Goal: Task Accomplishment & Management: Use online tool/utility

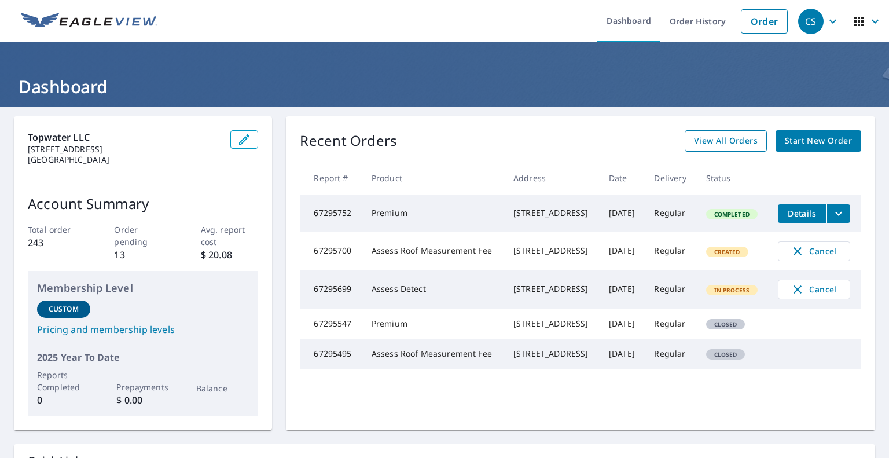
click at [716, 145] on span "View All Orders" at bounding box center [726, 141] width 64 height 14
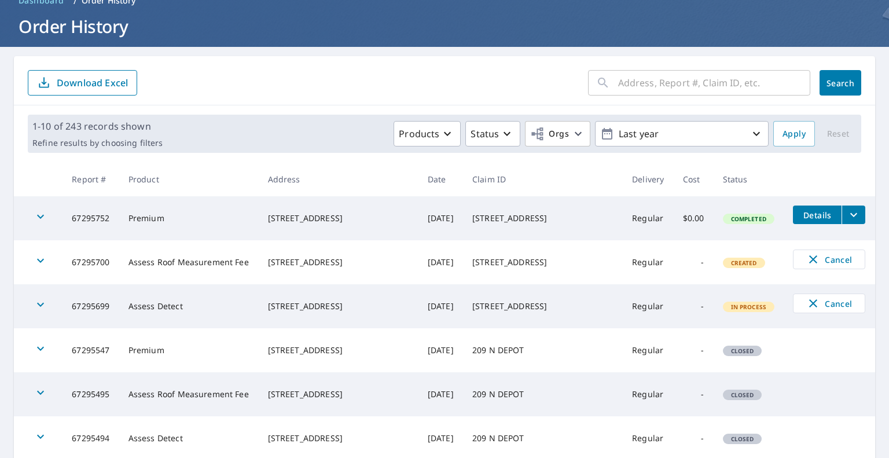
scroll to position [58, 0]
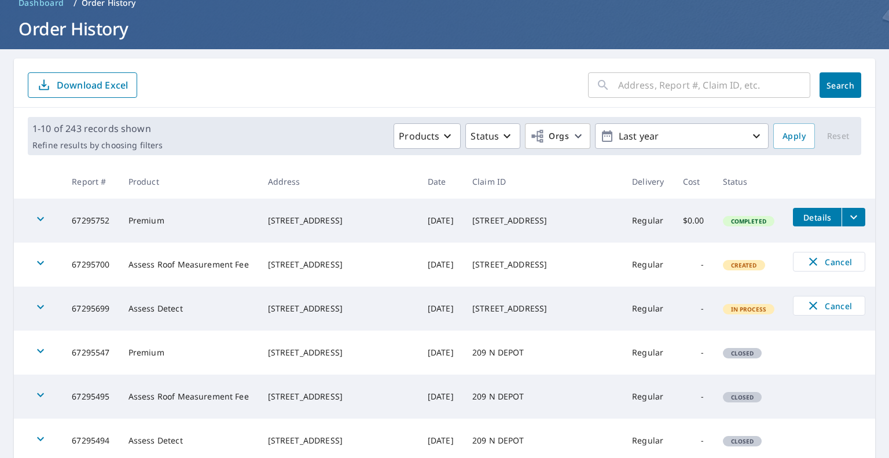
drag, startPoint x: 288, startPoint y: 211, endPoint x: 377, endPoint y: 226, distance: 90.5
click at [377, 226] on td "[STREET_ADDRESS]" at bounding box center [339, 220] width 160 height 44
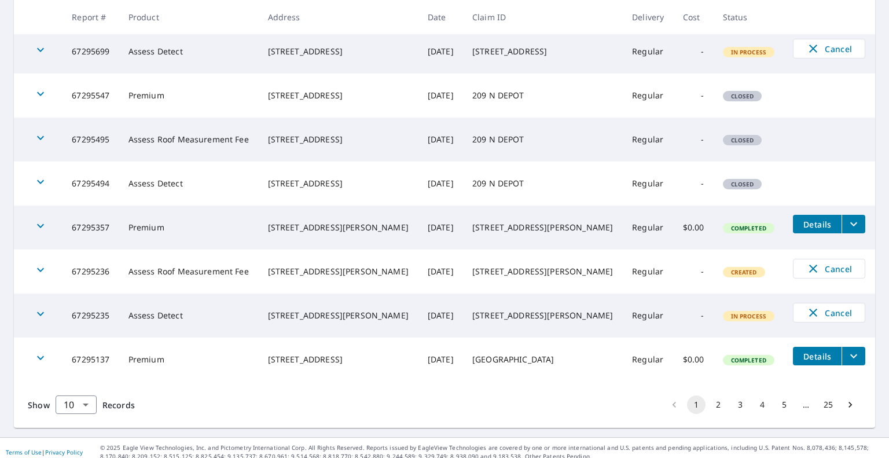
scroll to position [323, 0]
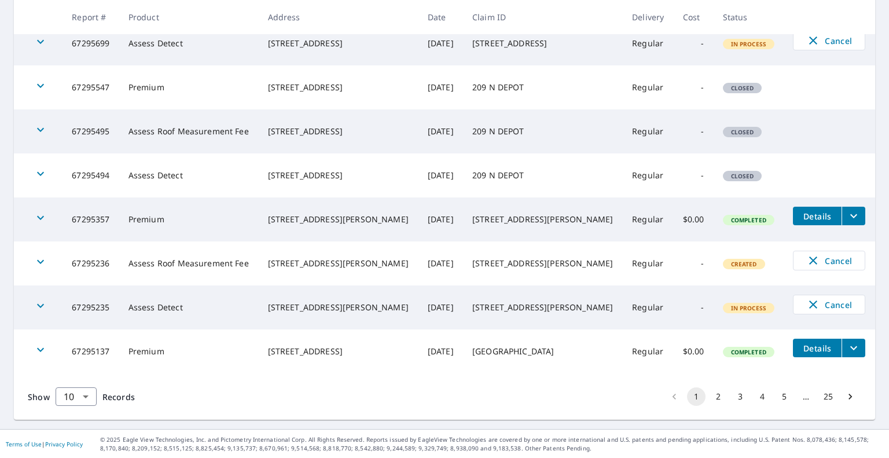
drag, startPoint x: 288, startPoint y: 212, endPoint x: 371, endPoint y: 230, distance: 85.3
click at [371, 230] on td "[STREET_ADDRESS][PERSON_NAME]" at bounding box center [339, 219] width 160 height 44
copy div "[STREET_ADDRESS][PERSON_NAME]"
click at [846, 211] on icon "filesDropdownBtn-67295357" at bounding box center [853, 216] width 14 height 14
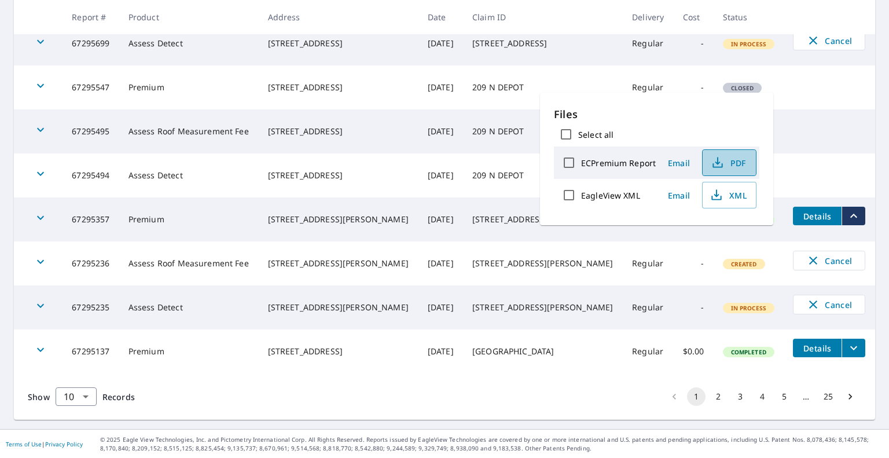
click at [731, 166] on span "PDF" at bounding box center [727, 163] width 37 height 14
click at [719, 194] on icon "button" at bounding box center [716, 195] width 14 height 14
click at [801, 105] on tr "67295547 Premium [STREET_ADDRESS] [DATE] 209 N DEPOT Regular - Closed" at bounding box center [444, 87] width 861 height 44
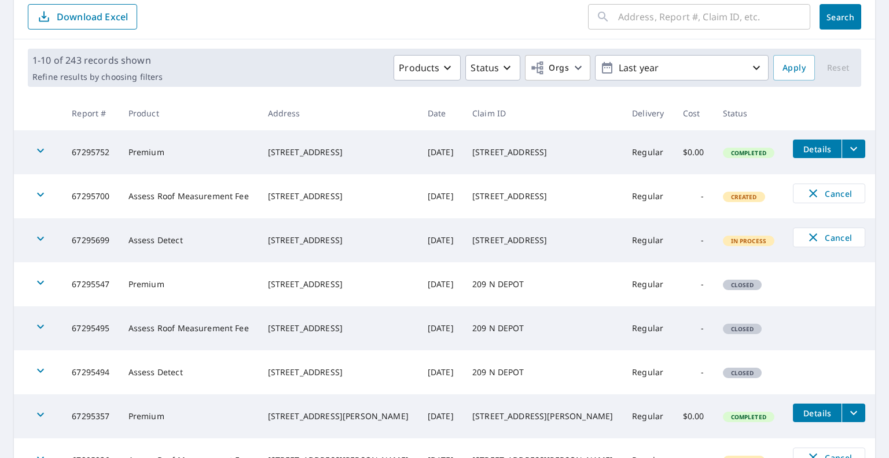
scroll to position [0, 0]
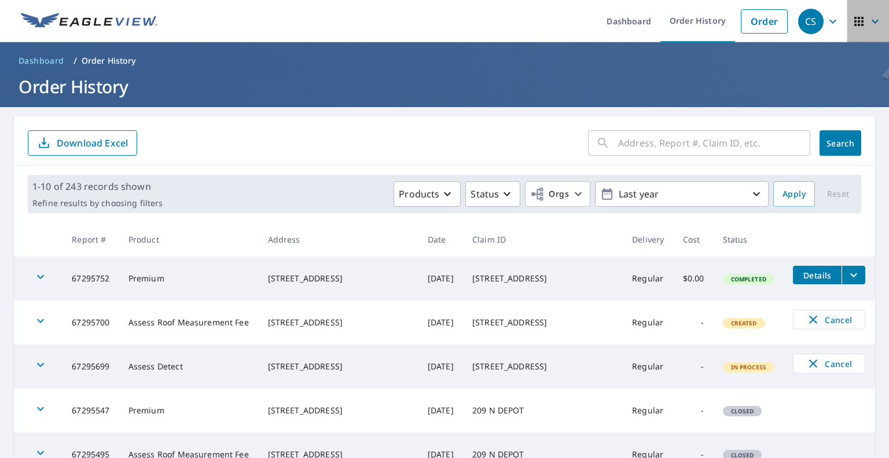
click at [868, 25] on icon "button" at bounding box center [875, 21] width 14 height 14
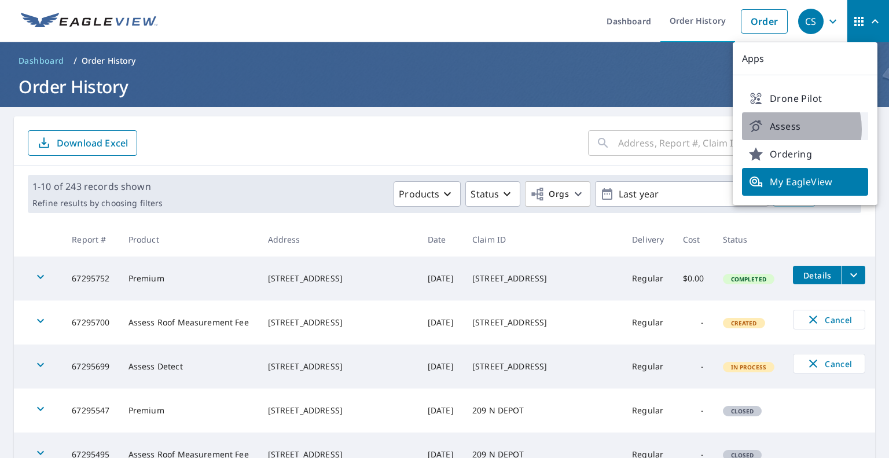
click at [782, 129] on span "Assess" at bounding box center [805, 126] width 112 height 14
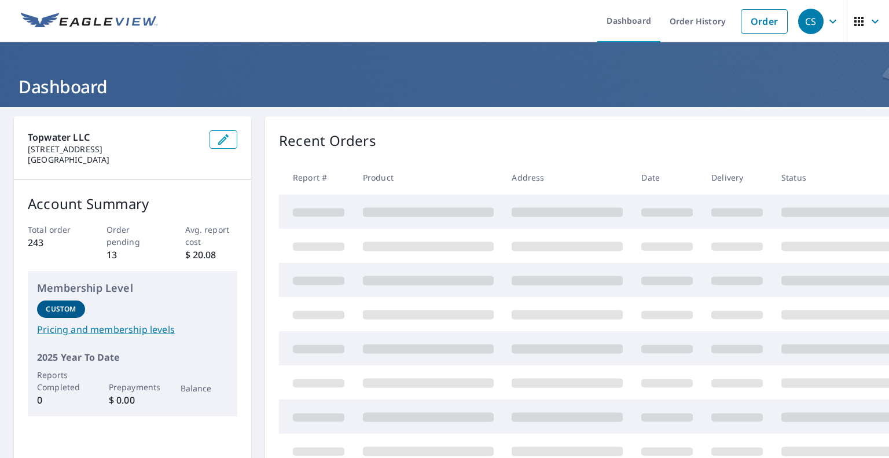
click at [854, 22] on icon "button" at bounding box center [858, 21] width 9 height 9
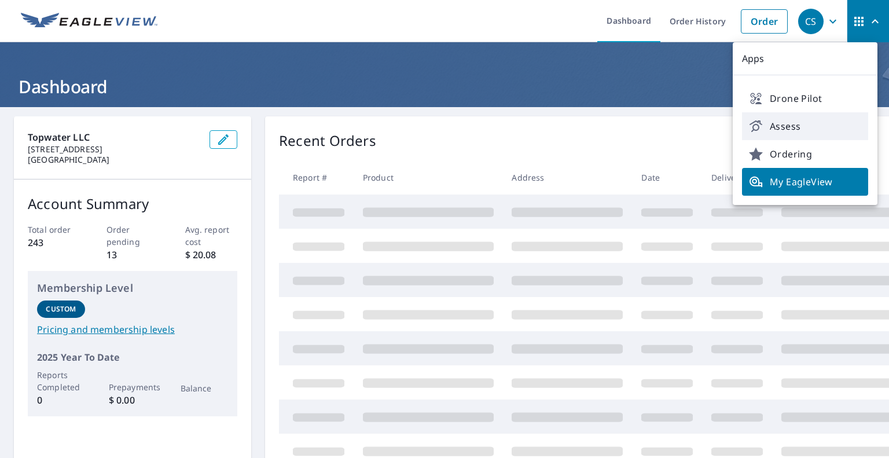
click at [779, 128] on span "Assess" at bounding box center [805, 126] width 112 height 14
